Goal: Browse casually

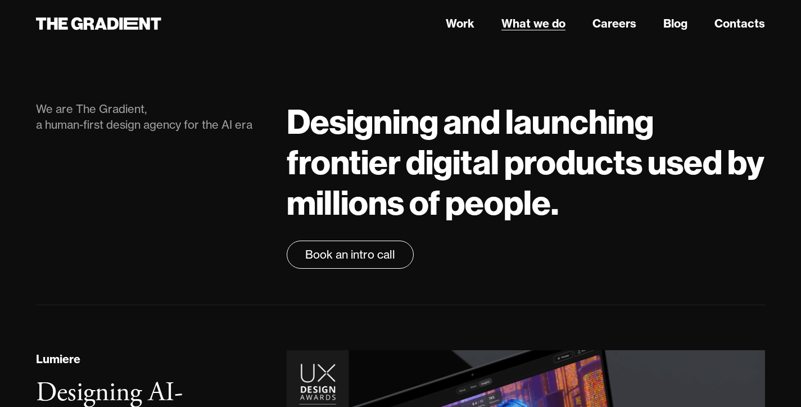
click at [545, 20] on link "What we do" at bounding box center [533, 23] width 64 height 17
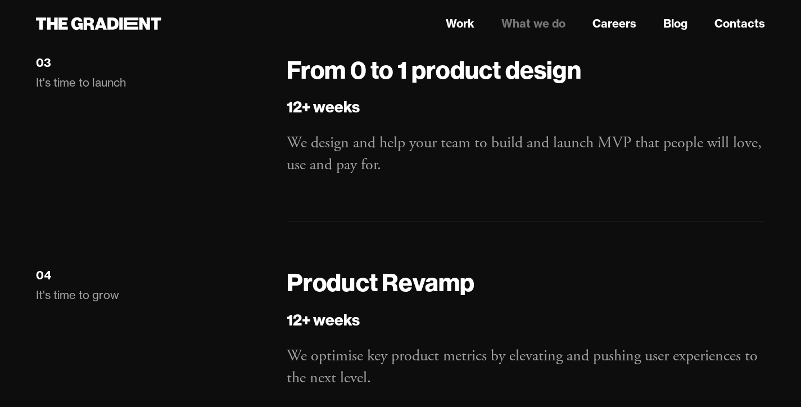
scroll to position [1690, 0]
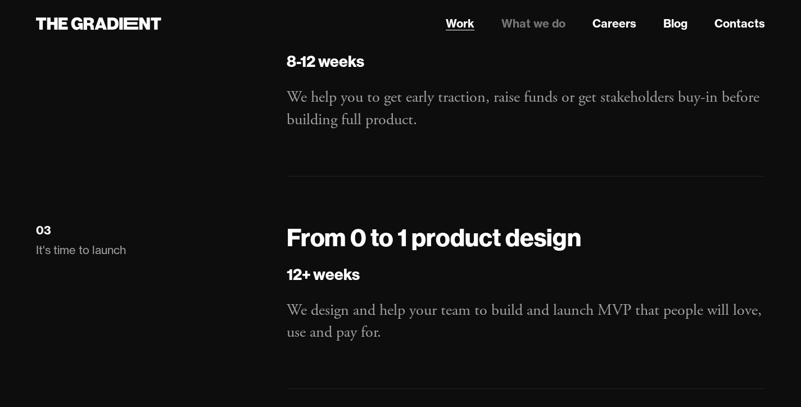
click at [459, 17] on link "Work" at bounding box center [460, 23] width 29 height 17
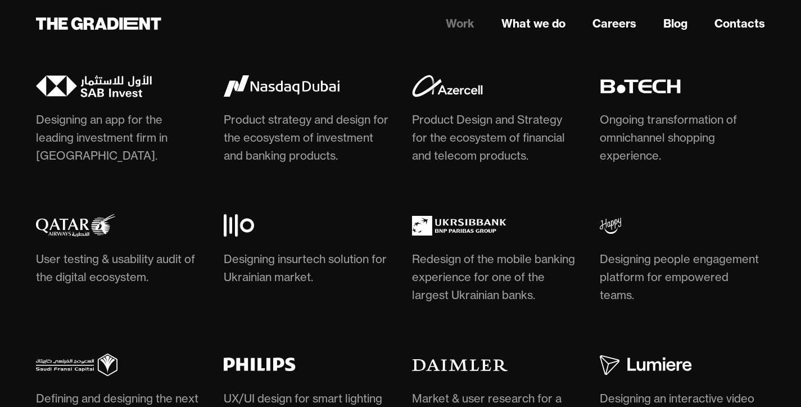
scroll to position [3014, 0]
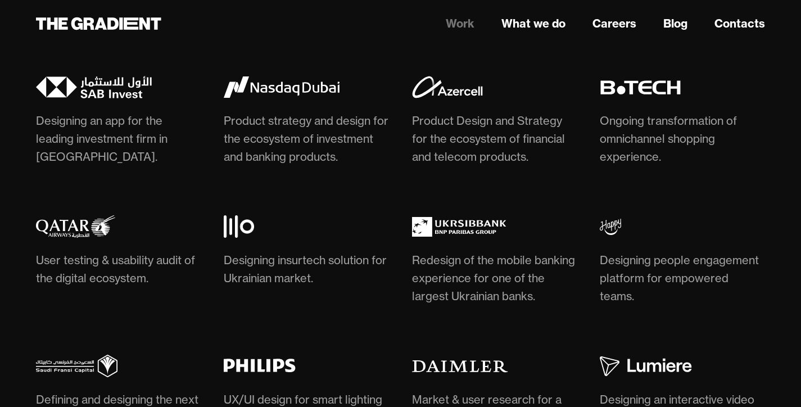
click at [387, 73] on div "Select clients Designing an app for the leading investment firm in [GEOGRAPHIC_…" at bounding box center [400, 318] width 729 height 660
